Goal: Transaction & Acquisition: Purchase product/service

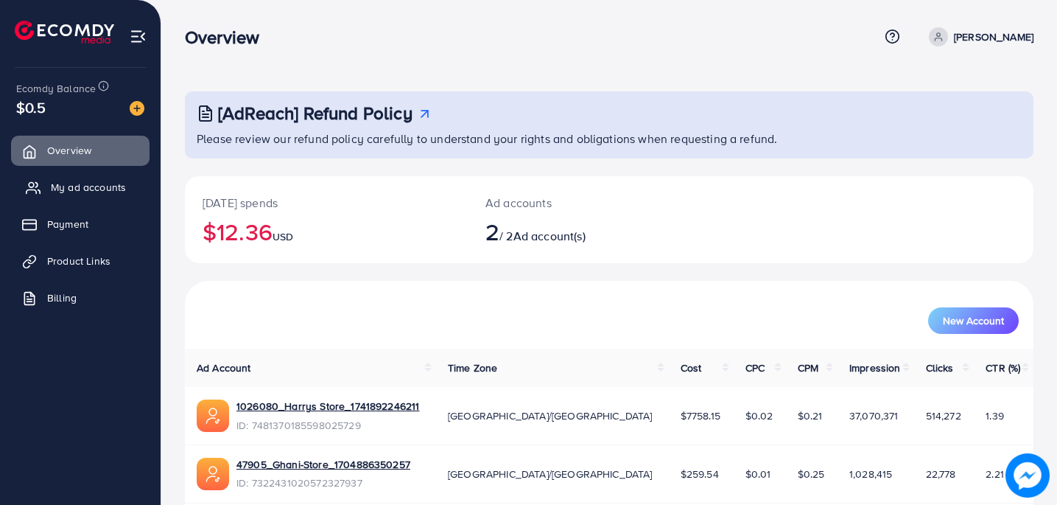
click at [100, 190] on span "My ad accounts" at bounding box center [88, 187] width 75 height 15
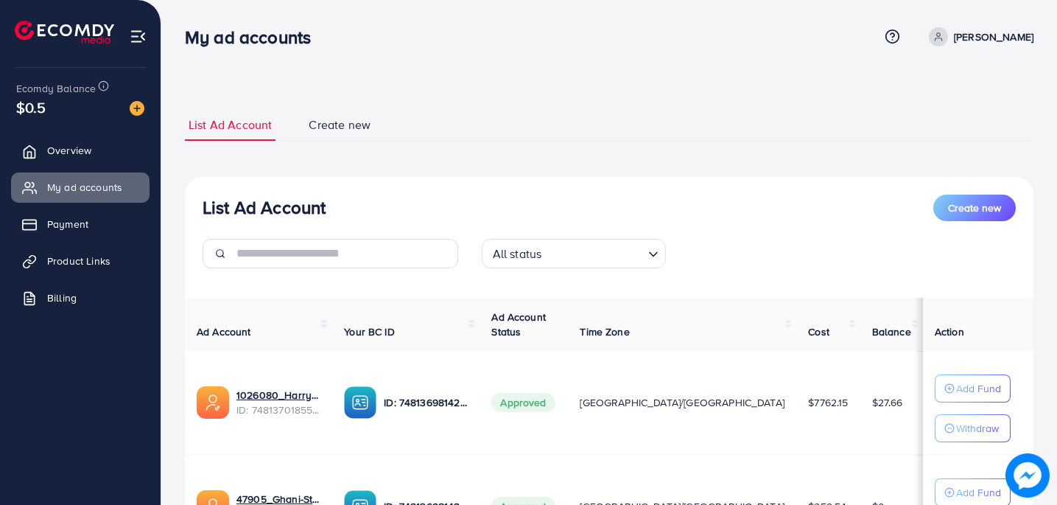
scroll to position [160, 0]
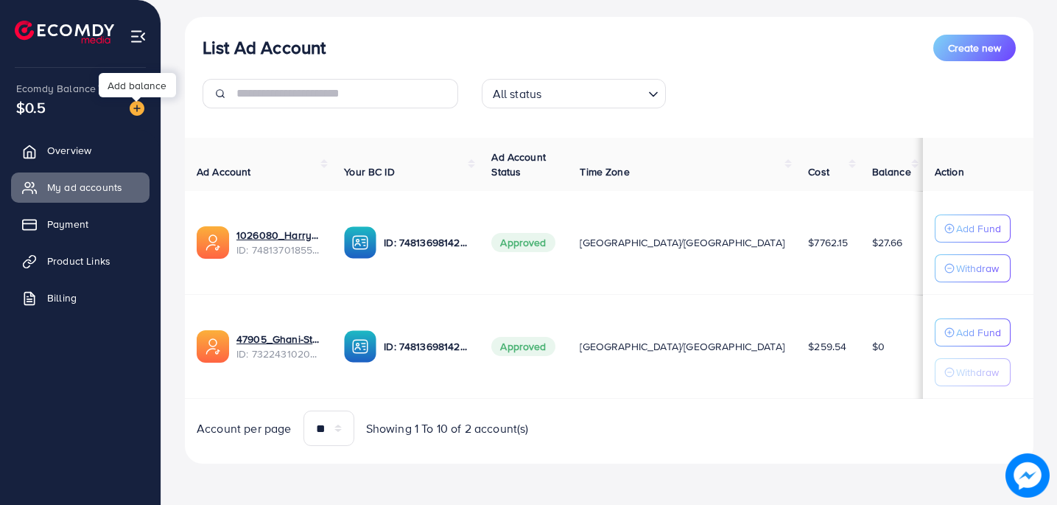
click at [136, 111] on img at bounding box center [137, 108] width 15 height 15
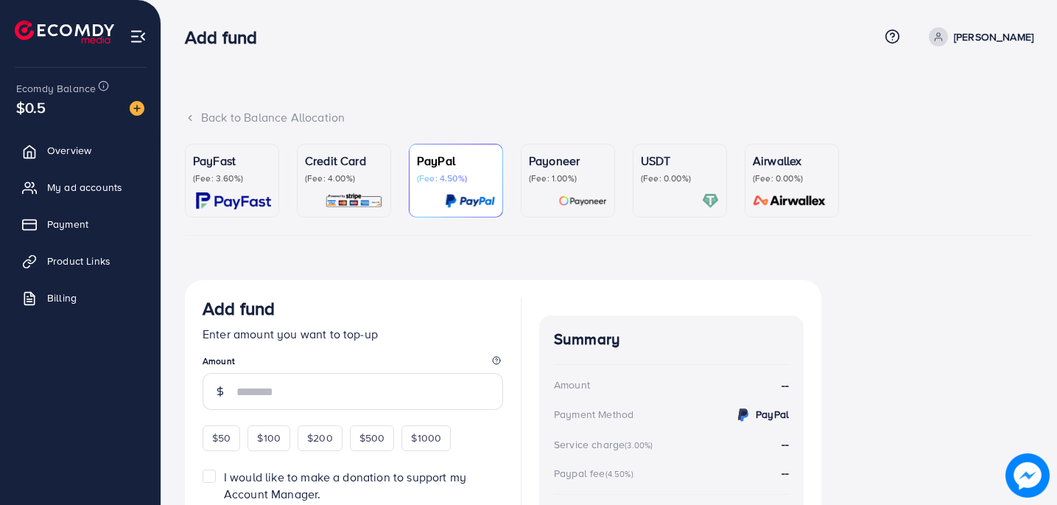
click at [220, 177] on p "(Fee: 3.60%)" at bounding box center [232, 178] width 78 height 12
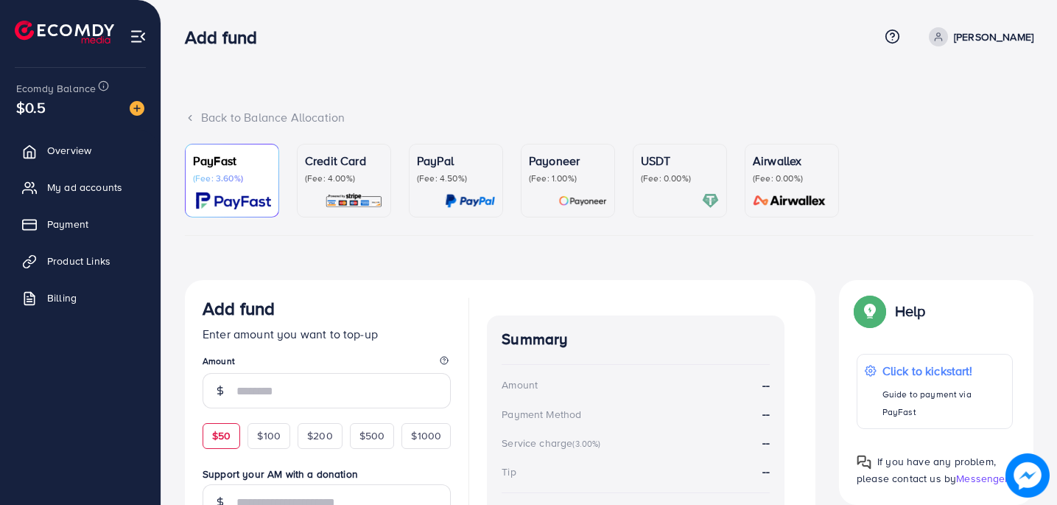
click at [213, 433] on span "$50" at bounding box center [221, 435] width 18 height 15
type input "**"
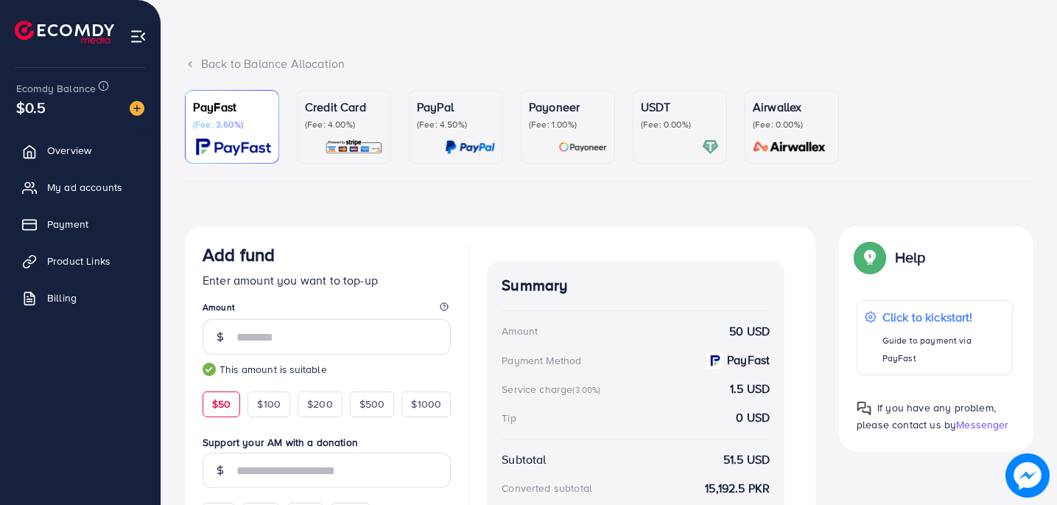
scroll to position [245, 0]
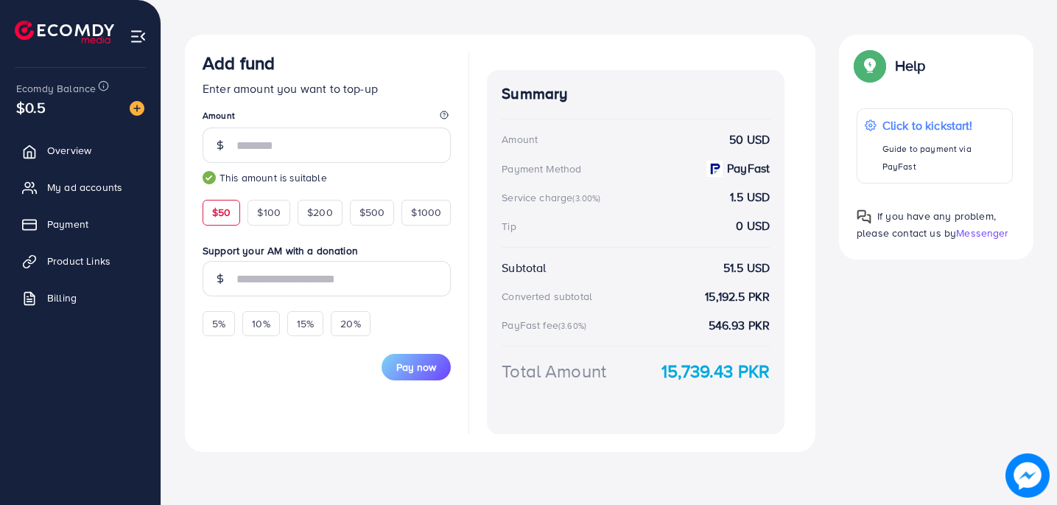
click at [382, 377] on div "Pay now" at bounding box center [327, 358] width 248 height 44
click at [393, 375] on button "Pay now" at bounding box center [416, 367] width 69 height 27
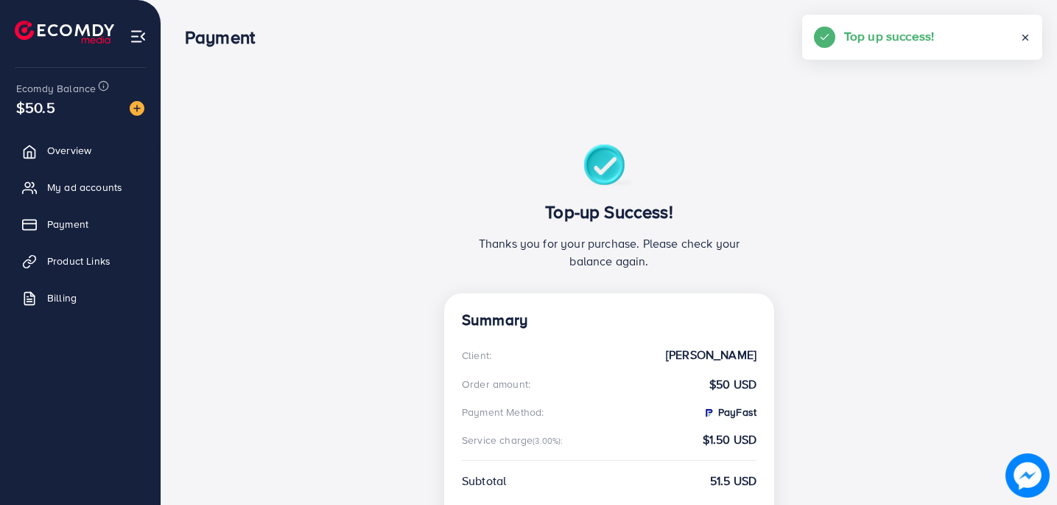
click at [1021, 42] on icon at bounding box center [1026, 37] width 10 height 10
click at [68, 161] on link "Overview" at bounding box center [80, 150] width 139 height 29
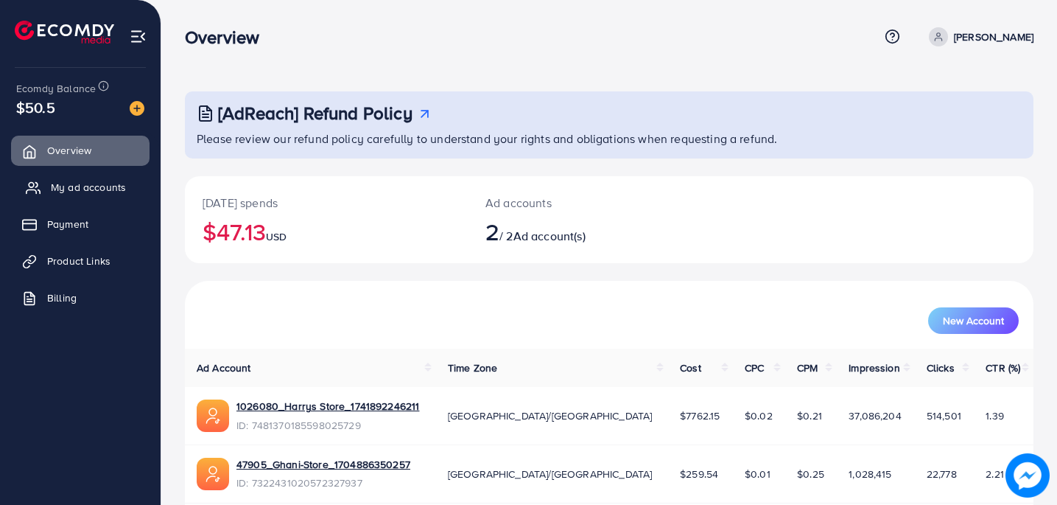
click at [77, 183] on span "My ad accounts" at bounding box center [88, 187] width 75 height 15
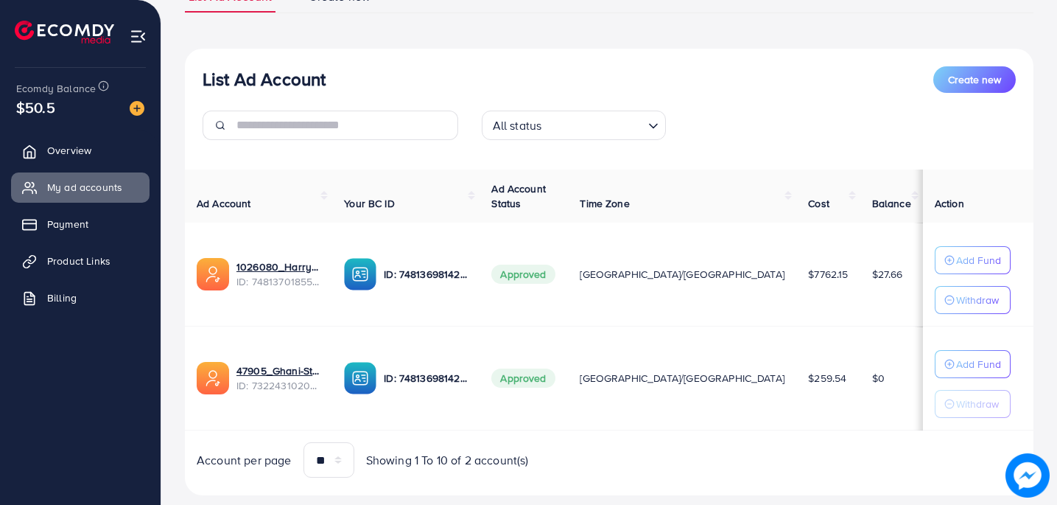
scroll to position [130, 0]
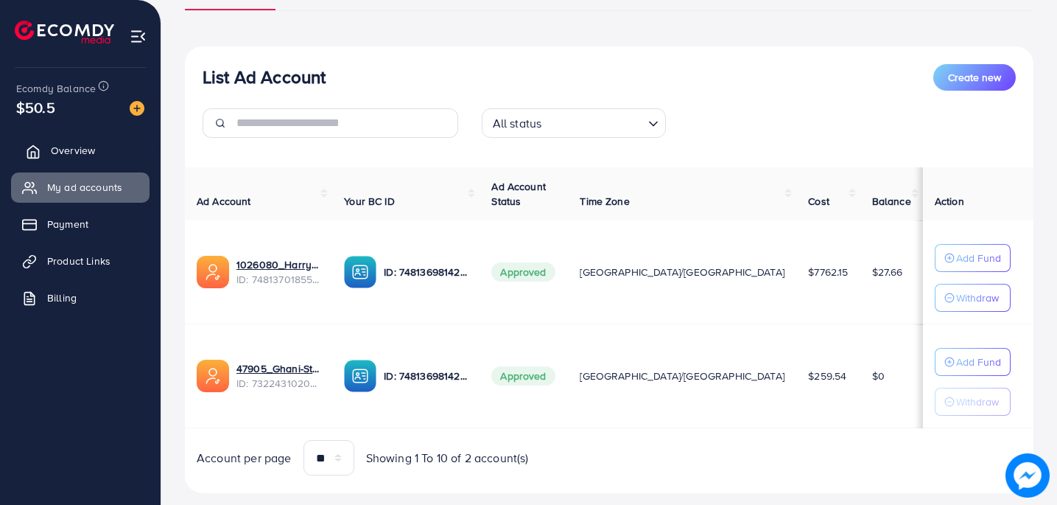
click at [103, 158] on link "Overview" at bounding box center [80, 150] width 139 height 29
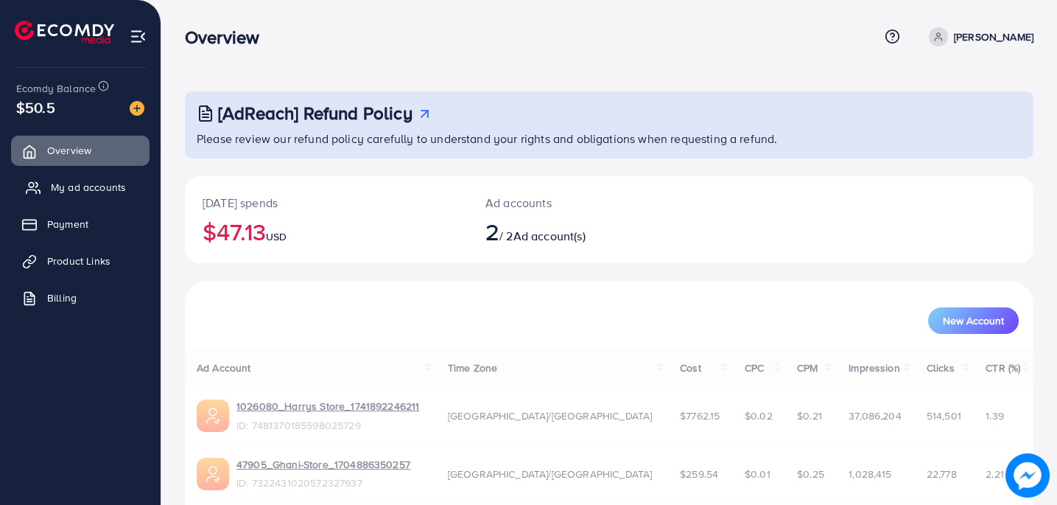
click at [102, 182] on span "My ad accounts" at bounding box center [88, 187] width 75 height 15
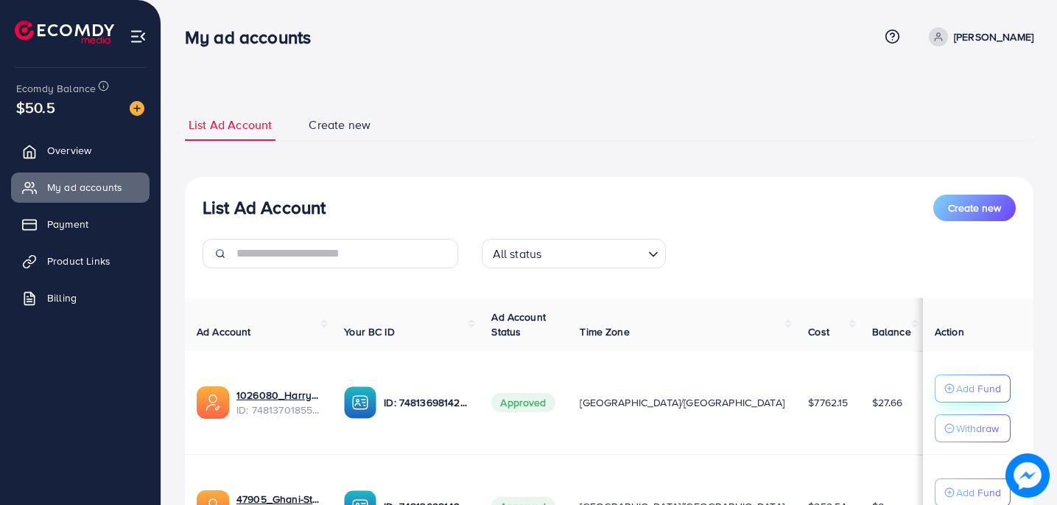
click at [956, 396] on p "Add Fund" at bounding box center [978, 388] width 45 height 18
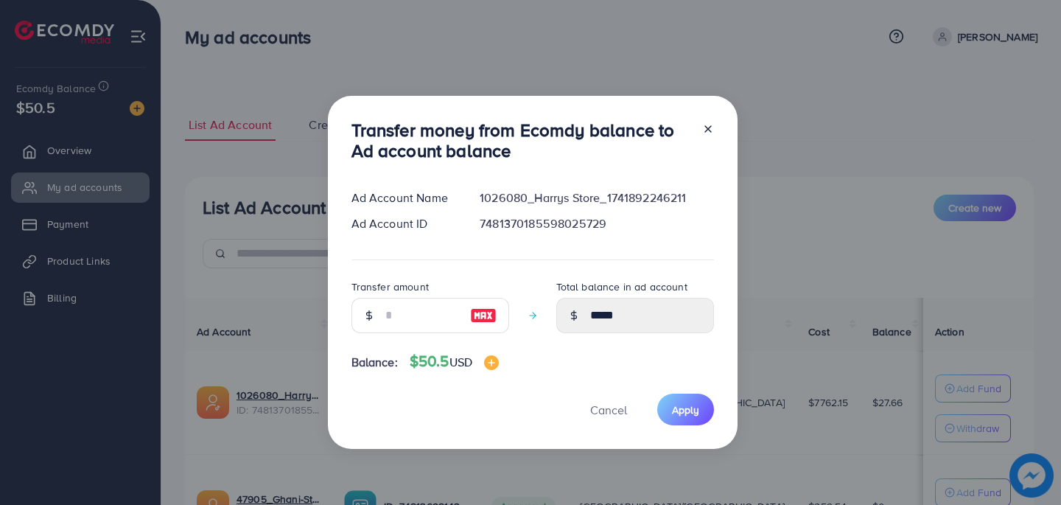
click at [470, 314] on img at bounding box center [483, 316] width 27 height 18
type input "**"
type input "*****"
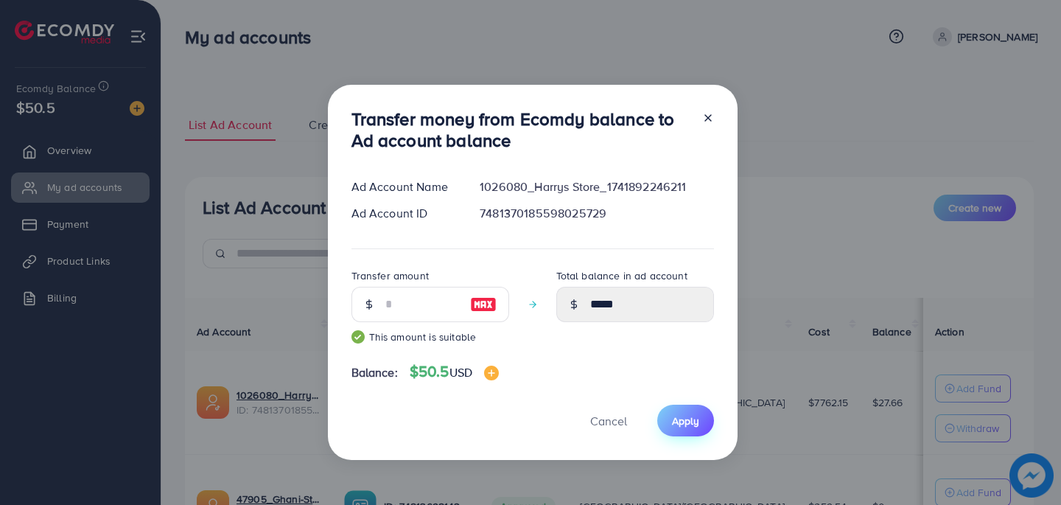
click at [671, 410] on button "Apply" at bounding box center [685, 421] width 57 height 32
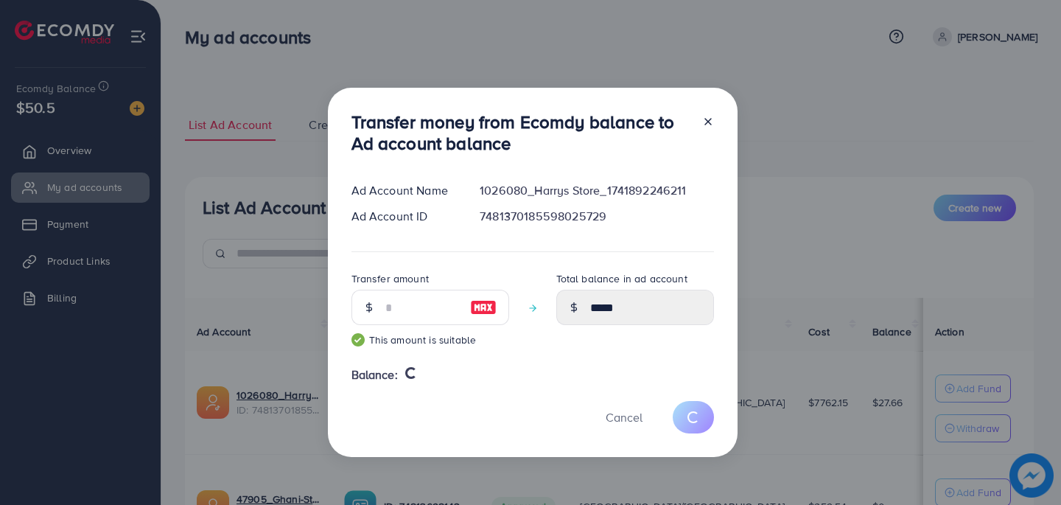
type input "*****"
